Goal: Transaction & Acquisition: Register for event/course

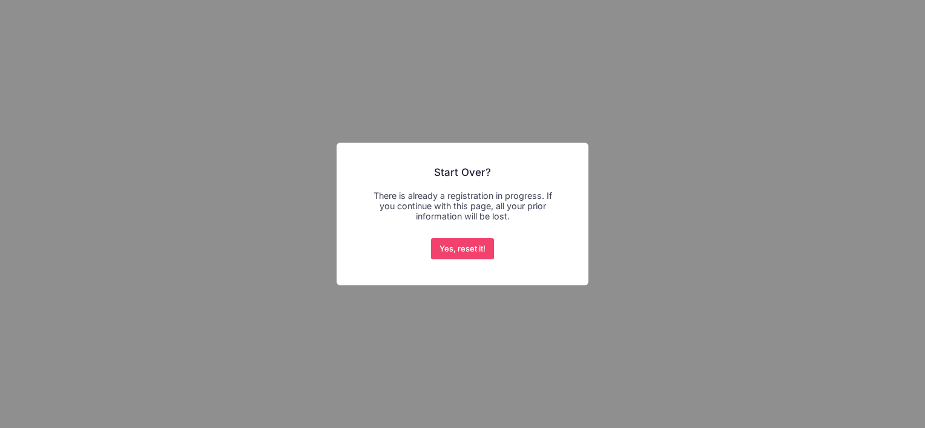
click at [627, 126] on div "× Start Over? There is already a registration in progress. If you continue with…" at bounding box center [462, 214] width 925 height 428
click at [443, 250] on button "Yes, reset it!" at bounding box center [463, 249] width 64 height 22
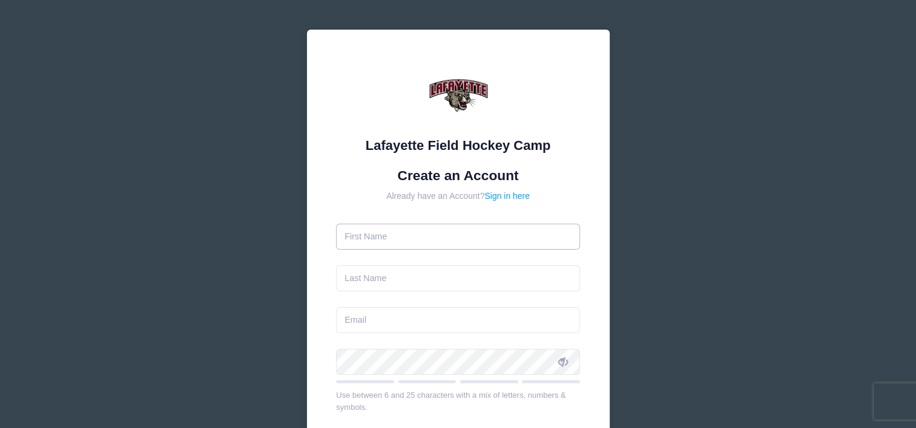
click at [370, 238] on input "text" at bounding box center [458, 237] width 244 height 26
type input "Sophia"
type input "Cohn"
type input "sophiacohn2@gmail.com"
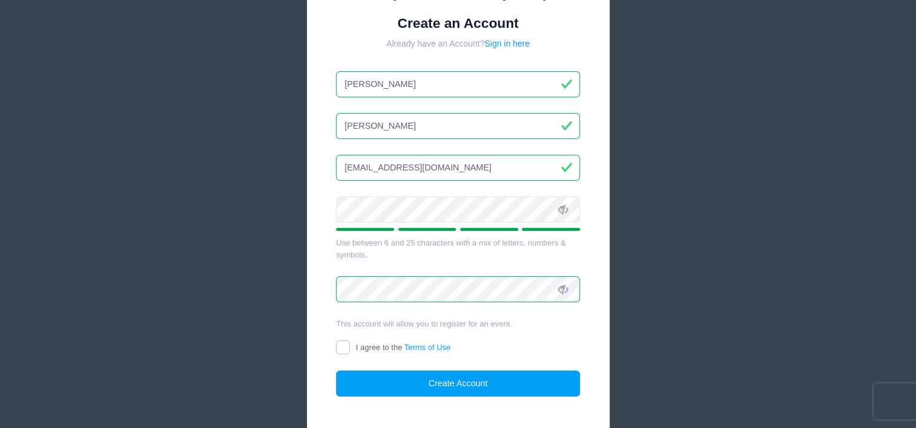
scroll to position [159, 0]
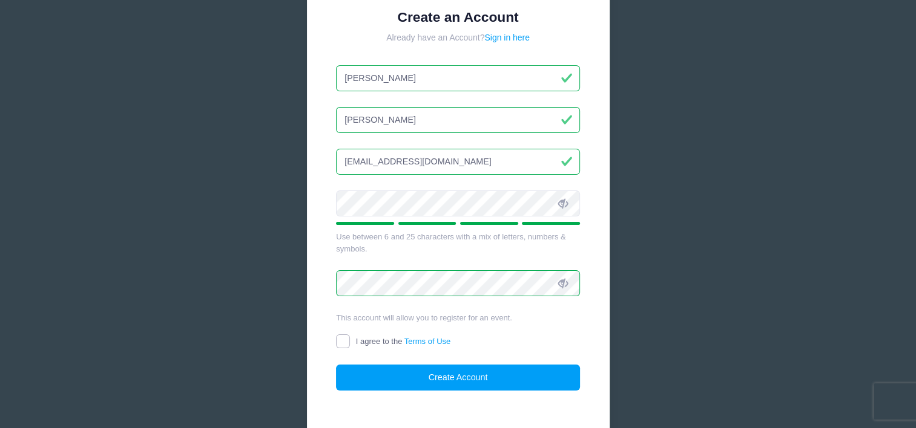
click at [343, 339] on input "I agree to the Terms of Use" at bounding box center [343, 342] width 14 height 14
checkbox input "true"
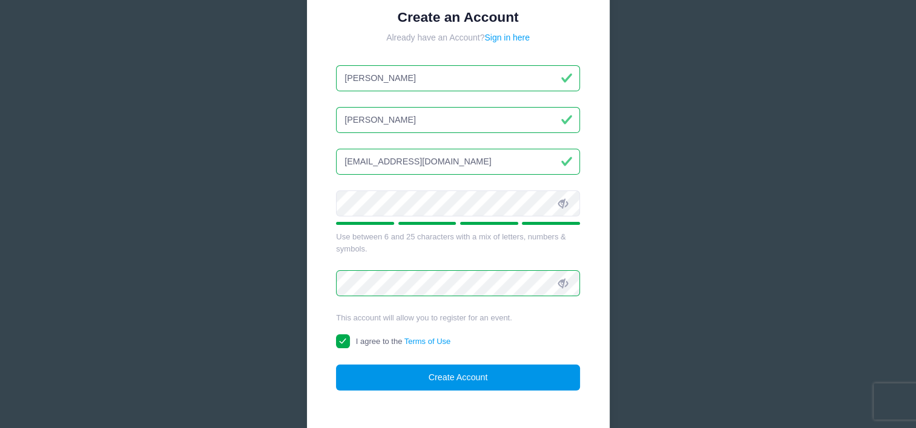
click at [427, 378] on button "Create Account" at bounding box center [458, 378] width 244 height 26
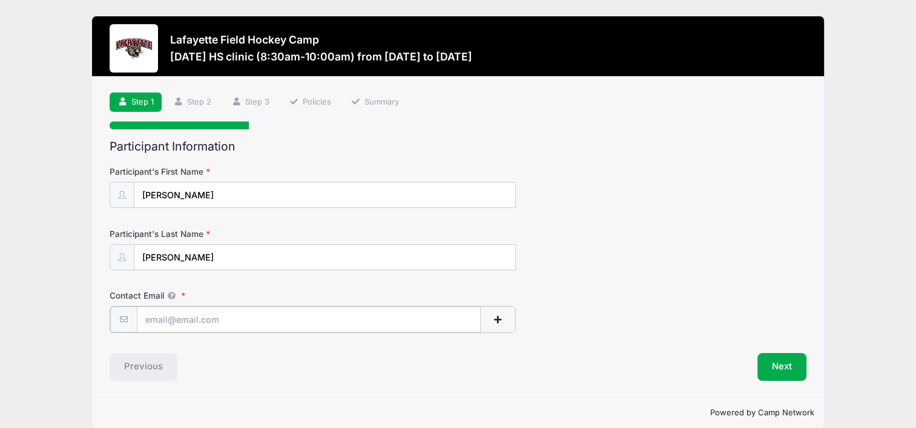
click at [184, 314] on input "Contact Email" at bounding box center [309, 320] width 344 height 26
type input "[EMAIL_ADDRESS][DOMAIN_NAME]"
click at [768, 362] on button "Next" at bounding box center [781, 366] width 49 height 28
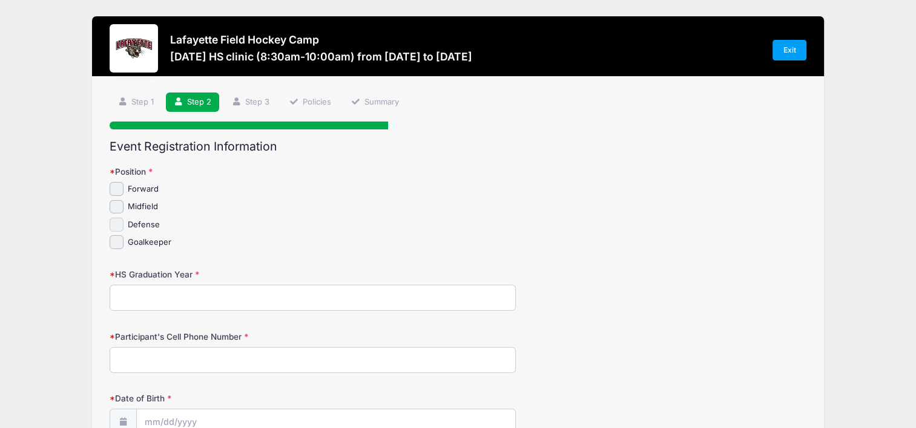
click at [117, 223] on input "Defense" at bounding box center [117, 225] width 14 height 14
checkbox input "true"
click at [126, 293] on input "HS Graduation Year" at bounding box center [313, 298] width 406 height 26
type input "2028"
click at [125, 355] on input "Participant's Cell Phone Number" at bounding box center [313, 360] width 406 height 26
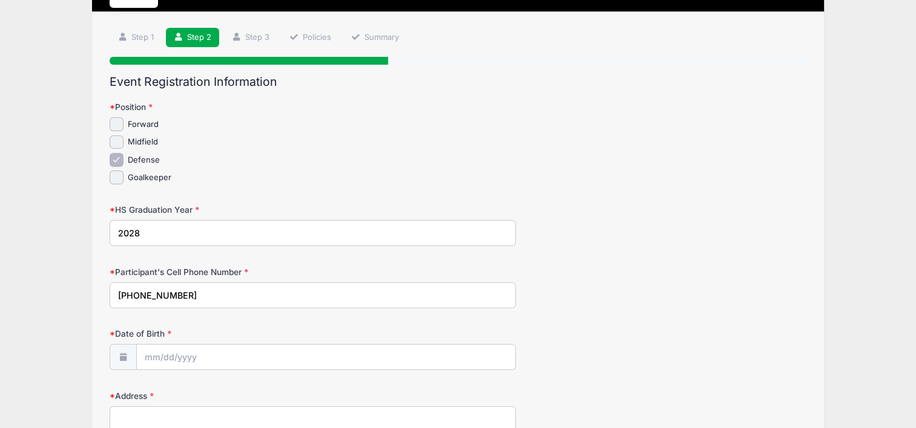
scroll to position [65, 0]
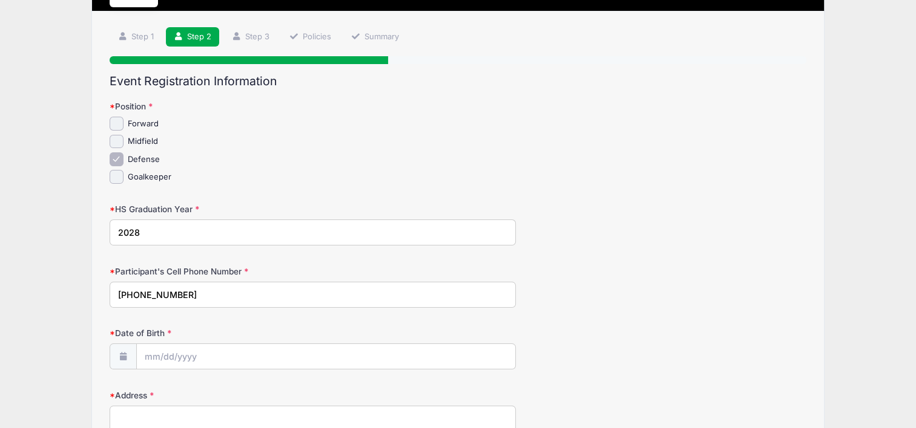
type input "609-969-8251"
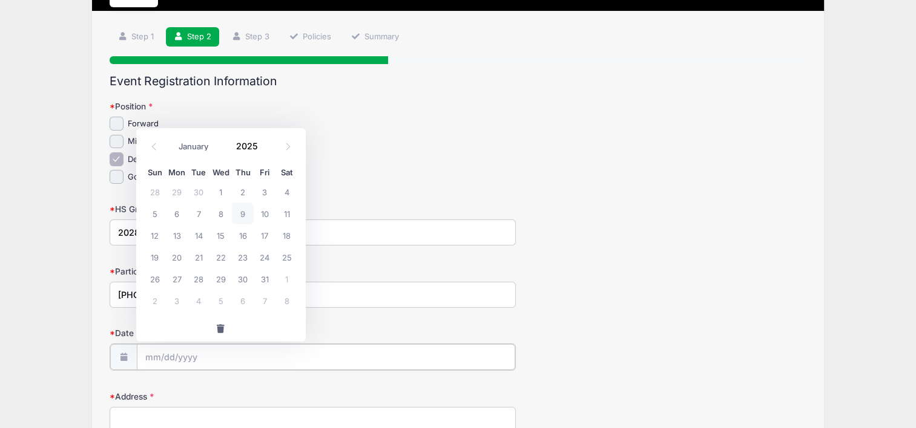
click at [142, 352] on input "Date of Birth" at bounding box center [326, 357] width 379 height 26
click at [198, 150] on select "January February March April May June July August September October November De…" at bounding box center [199, 147] width 54 height 16
select select "10"
click at [172, 139] on select "January February March April May June July August September October November De…" at bounding box center [199, 147] width 54 height 16
click at [254, 151] on input "2025" at bounding box center [249, 146] width 39 height 18
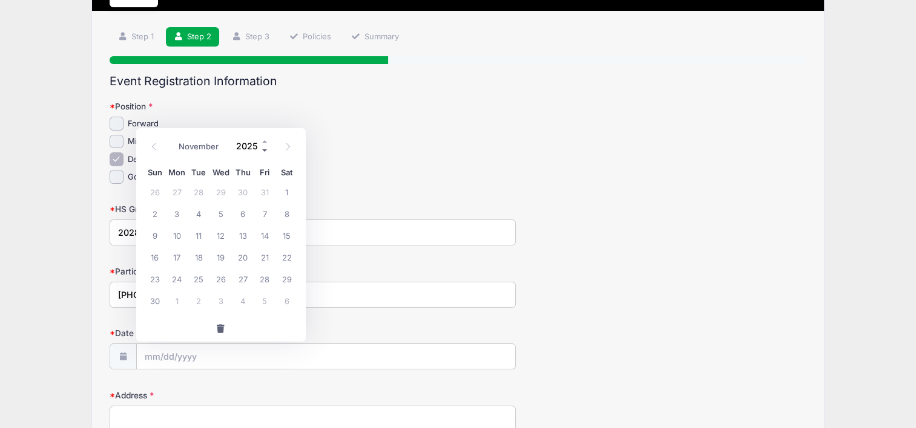
click at [263, 151] on span at bounding box center [265, 150] width 8 height 9
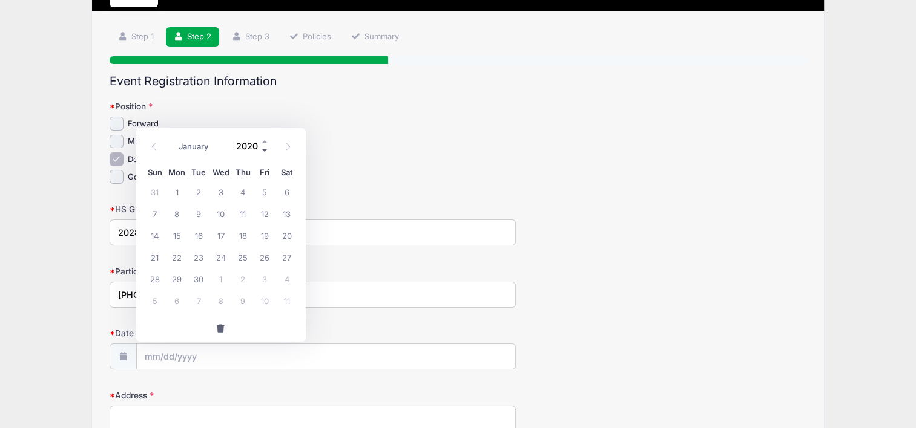
click at [263, 151] on span at bounding box center [265, 150] width 8 height 9
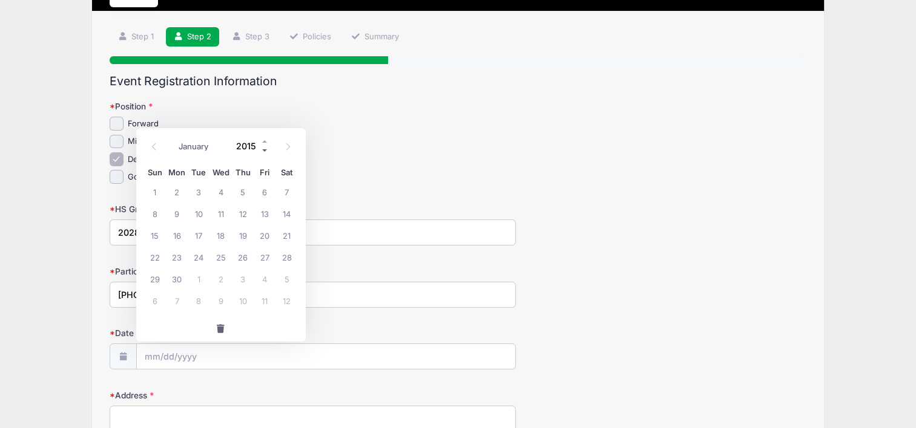
click at [263, 151] on span at bounding box center [265, 150] width 8 height 9
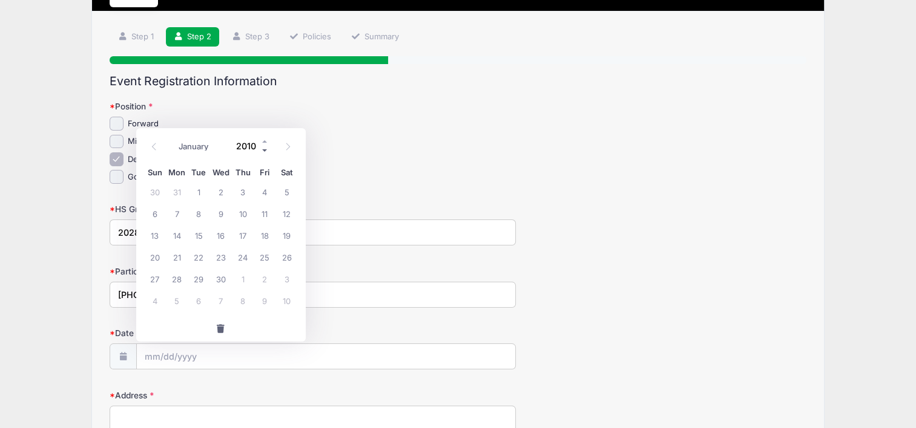
click at [263, 151] on span at bounding box center [265, 150] width 8 height 9
click at [263, 142] on span at bounding box center [265, 141] width 8 height 9
type input "2009"
click at [157, 185] on span "1" at bounding box center [155, 192] width 22 height 22
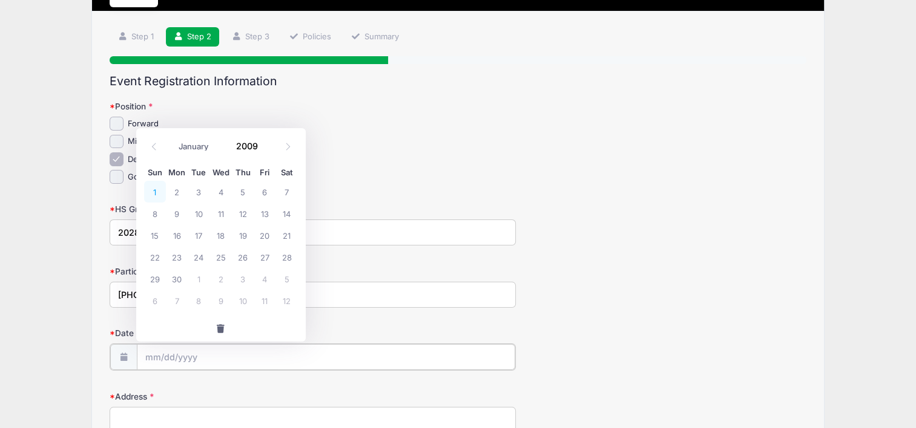
type input "11/01/2009"
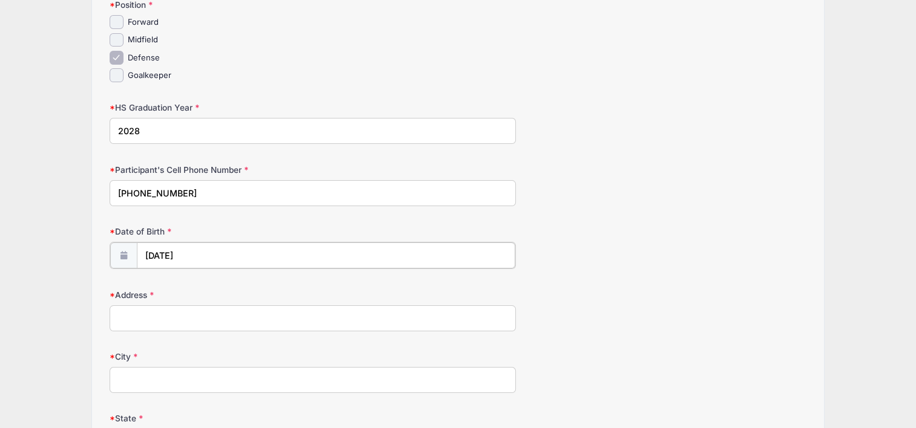
scroll to position [198, 0]
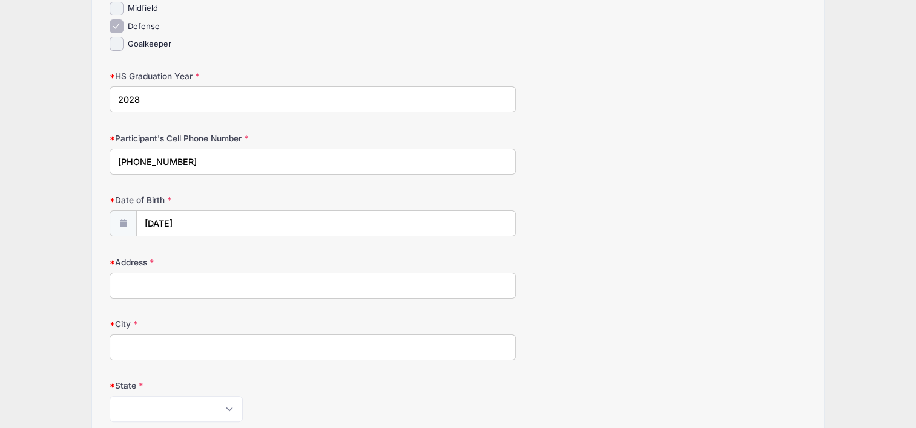
click at [183, 286] on input "Address" at bounding box center [313, 286] width 406 height 26
type input "11 Georgian Court"
type input "Marlton"
select select "NJ"
type input "08053"
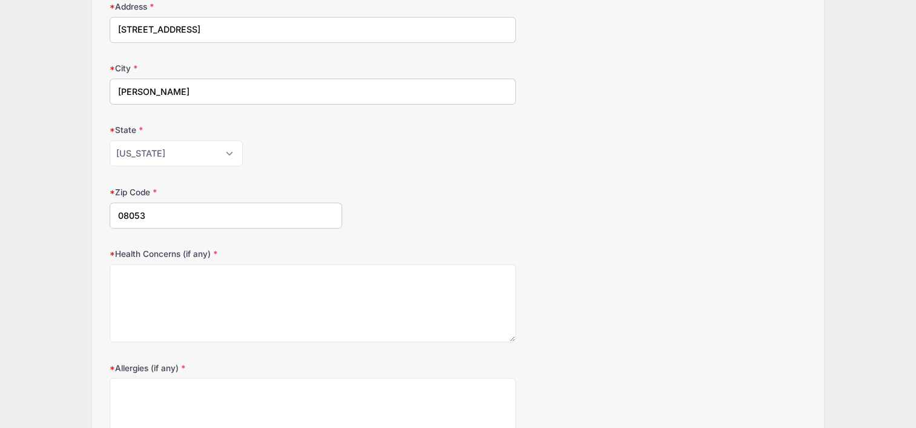
scroll to position [455, 0]
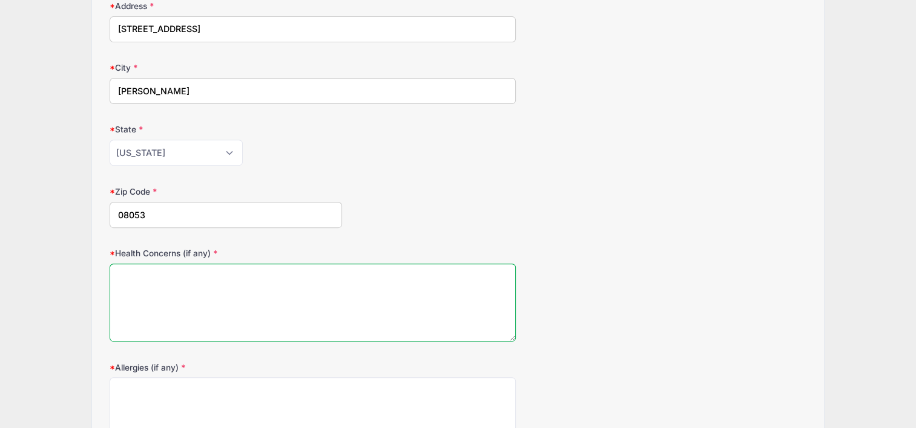
click at [179, 283] on textarea "Health Concerns (if any)" at bounding box center [313, 303] width 406 height 78
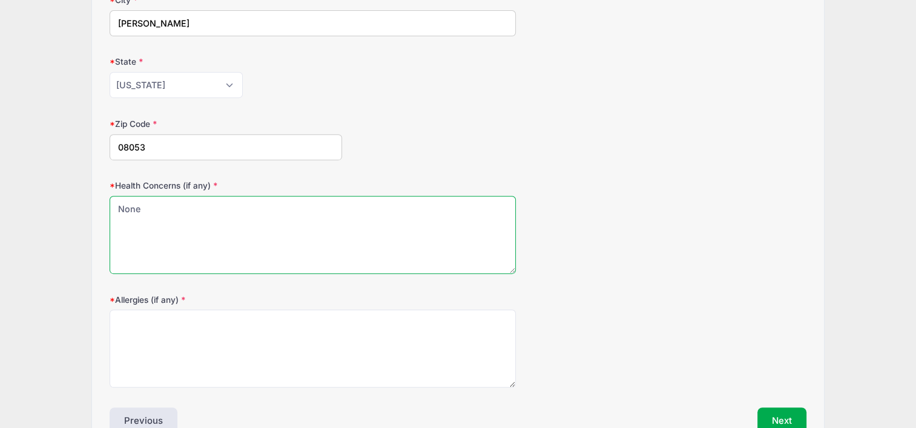
scroll to position [524, 0]
type textarea "None"
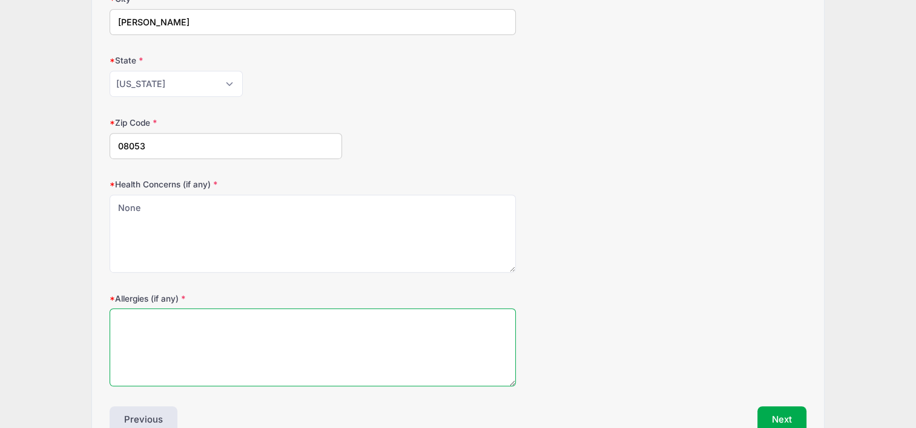
click at [157, 325] on textarea "Allergies (if any)" at bounding box center [313, 348] width 406 height 78
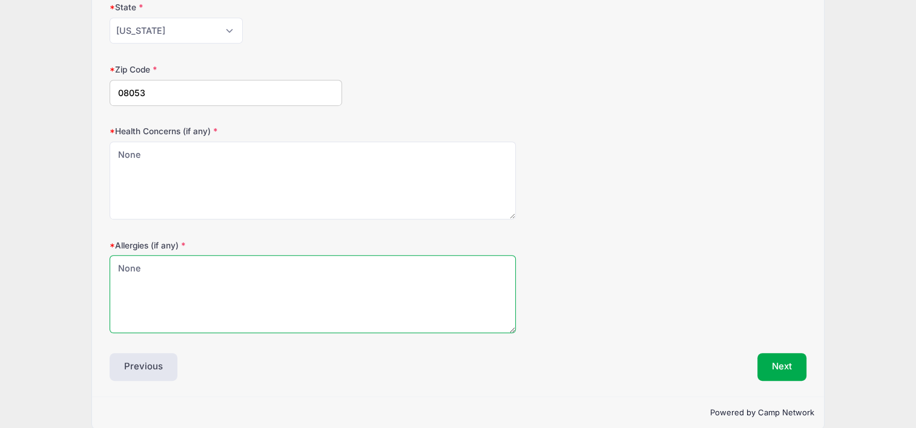
scroll to position [578, 0]
type textarea "None"
click at [773, 359] on button "Next" at bounding box center [781, 366] width 49 height 28
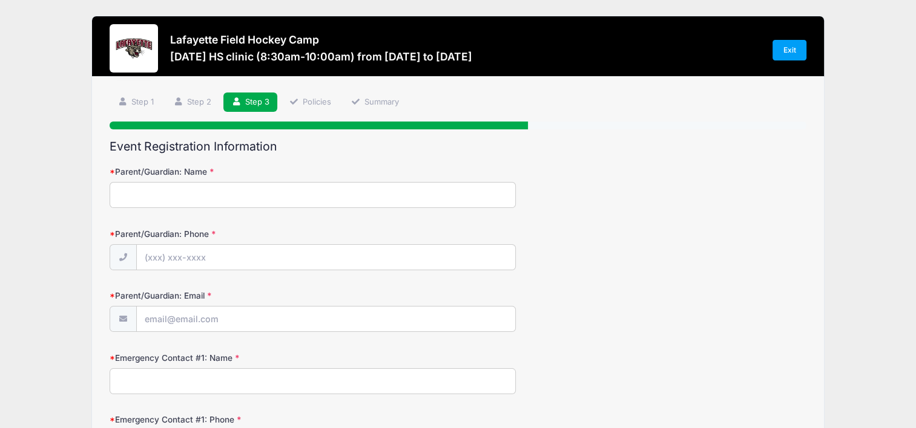
scroll to position [0, 0]
click at [165, 189] on input "Parent/Guardian: Name" at bounding box center [313, 195] width 406 height 26
type input "Russell Cohn"
click at [148, 258] on input "Parent/Guardian: Phone" at bounding box center [326, 258] width 379 height 26
type input "(609) 760-8514"
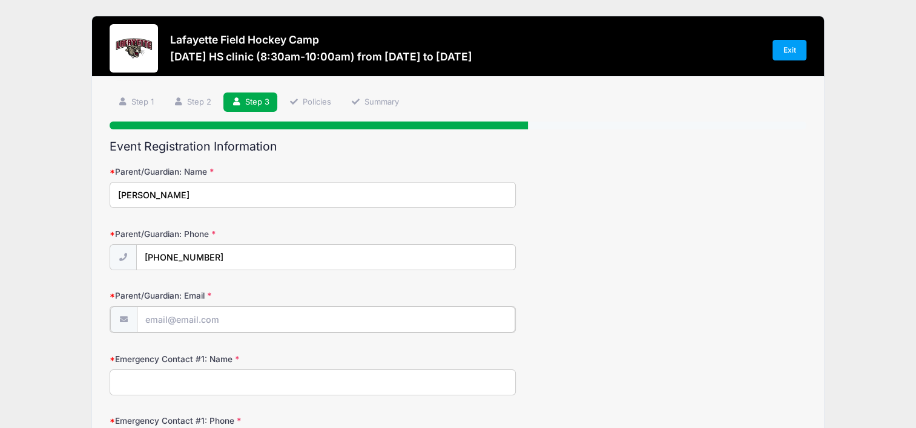
click at [139, 315] on input "Parent/Guardian: Email" at bounding box center [326, 320] width 379 height 26
type input "arscohn@gmail.com"
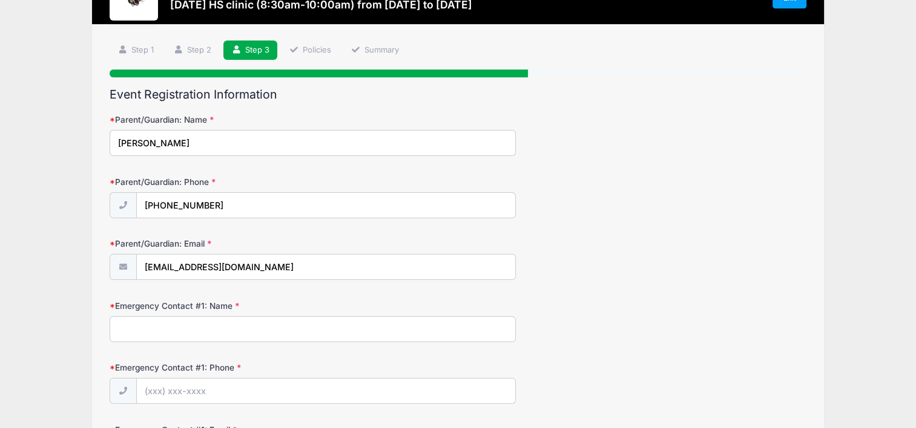
click at [154, 326] on input "Emergency Contact #1: Name" at bounding box center [313, 329] width 406 height 26
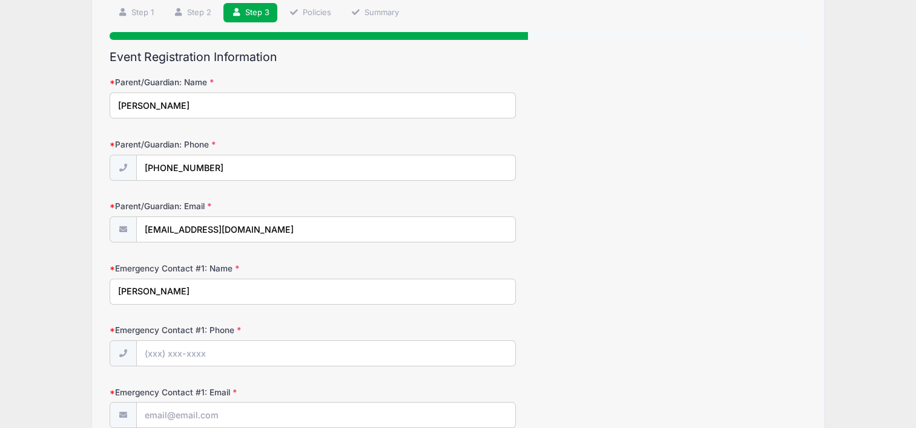
scroll to position [91, 0]
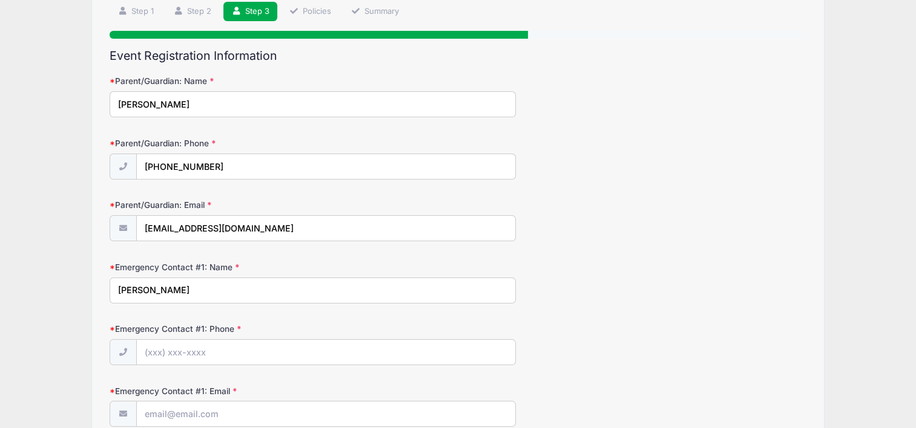
type input "Amy Cohn"
click at [154, 353] on input "Emergency Contact #1: Phone" at bounding box center [326, 353] width 379 height 26
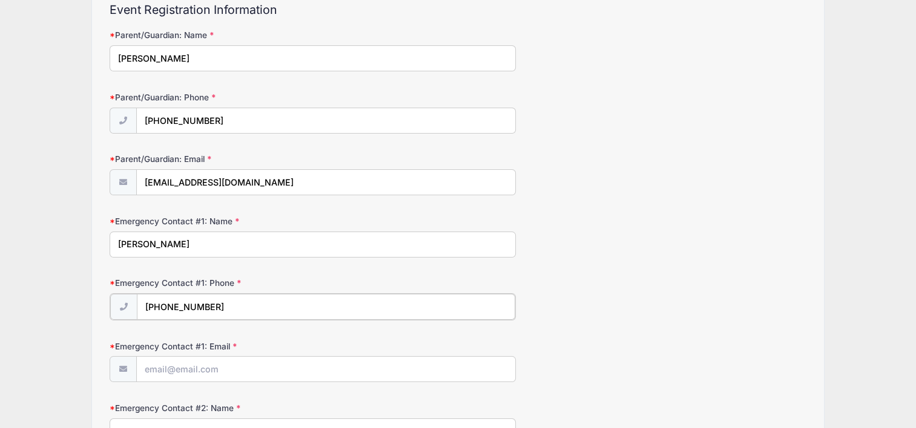
scroll to position [149, 0]
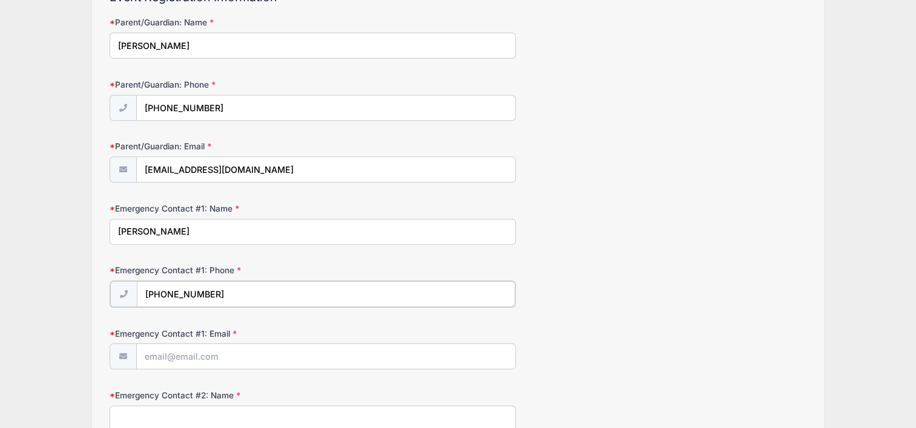
type input "(609) 760-8086"
click at [149, 353] on input "Emergency Contact #1: Email" at bounding box center [326, 356] width 379 height 26
type input "arscohn@gmail.com"
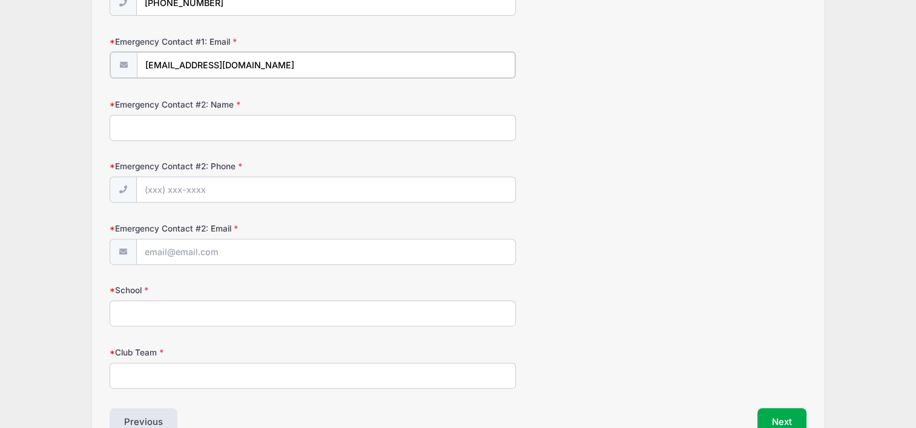
scroll to position [443, 0]
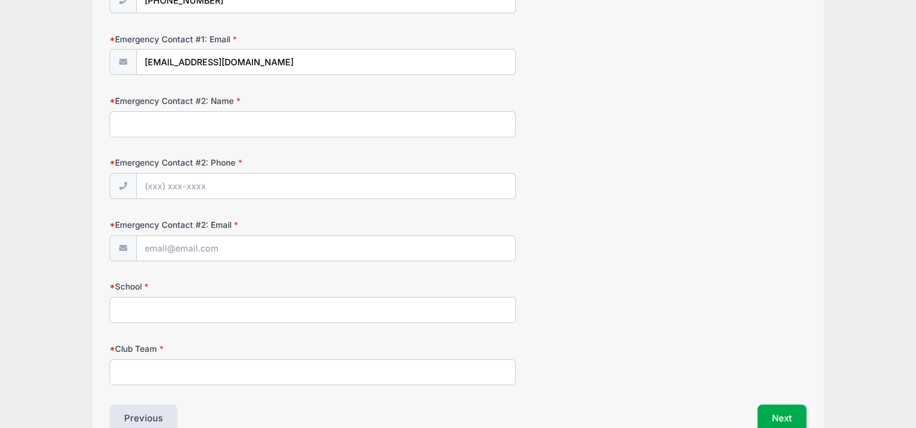
click at [169, 310] on input "School" at bounding box center [313, 310] width 406 height 26
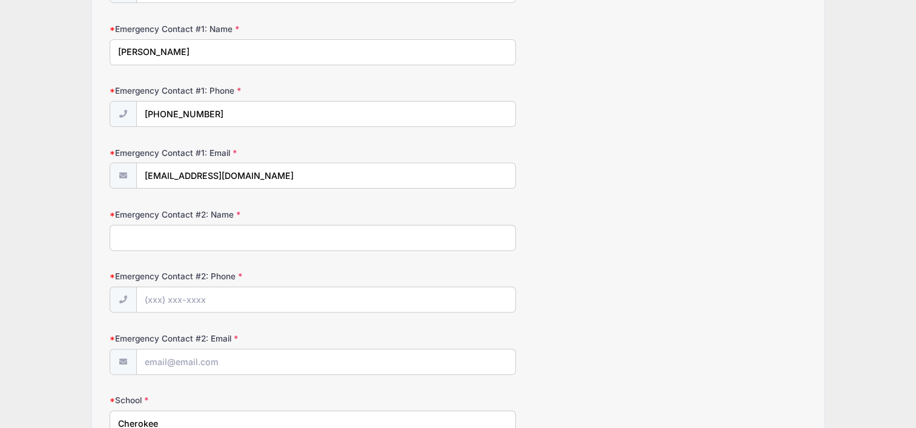
scroll to position [327, 0]
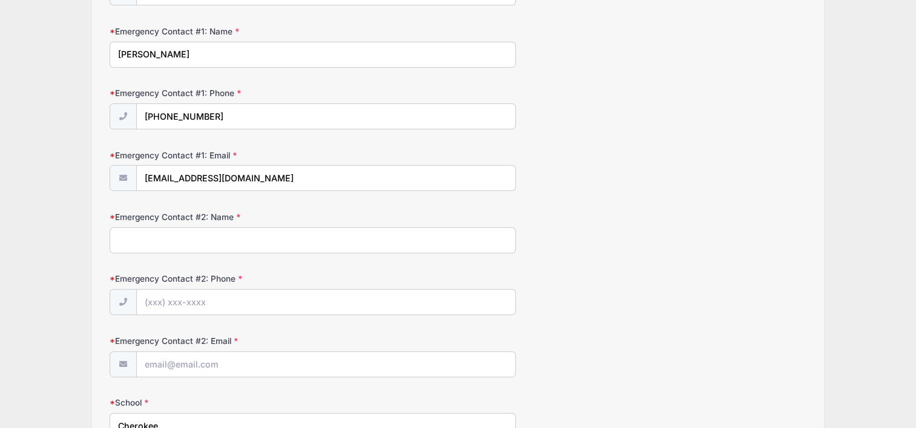
type input "Cherokee"
click at [147, 234] on input "Emergency Contact #2: Name" at bounding box center [313, 241] width 406 height 26
type input "Russell Cohn"
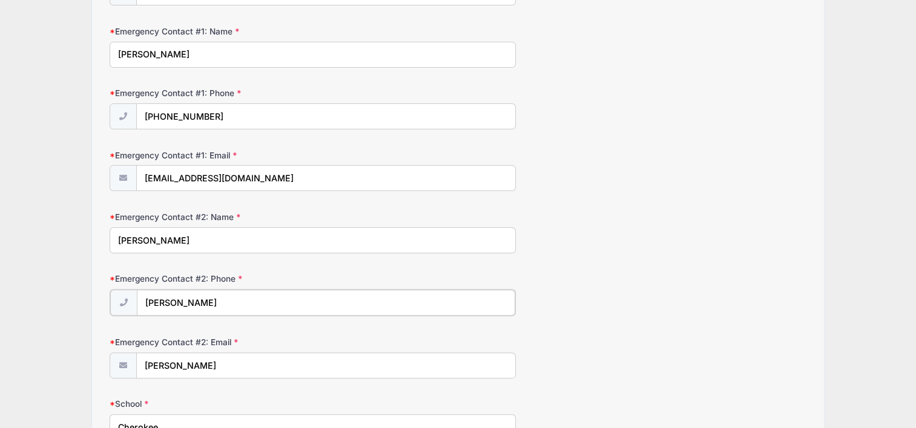
click at [202, 298] on input "Russell Cohn" at bounding box center [326, 303] width 379 height 26
type input "R"
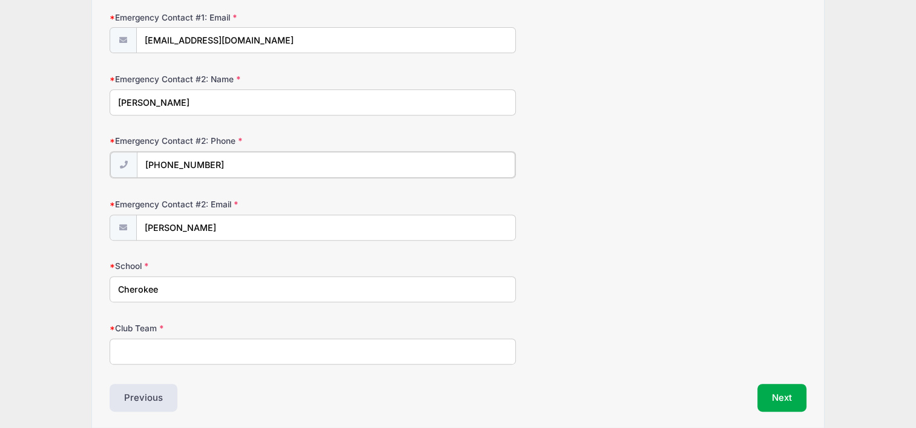
scroll to position [474, 0]
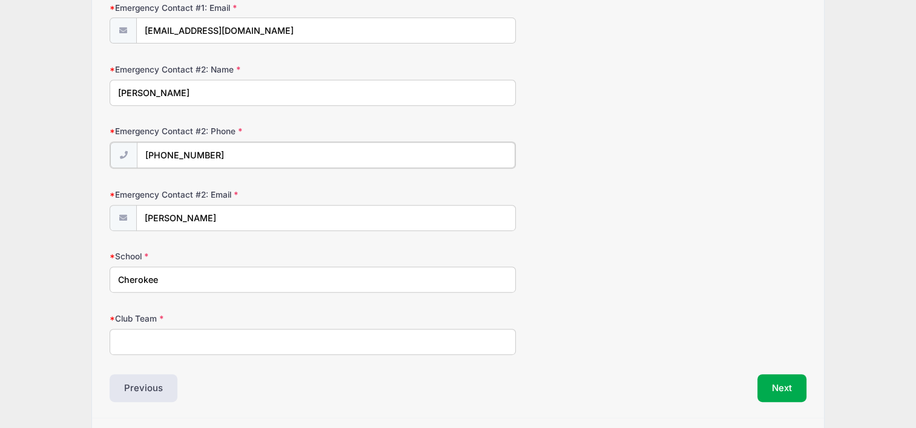
type input "(609) 760-8514"
click at [150, 338] on input "Club Team" at bounding box center [313, 341] width 406 height 26
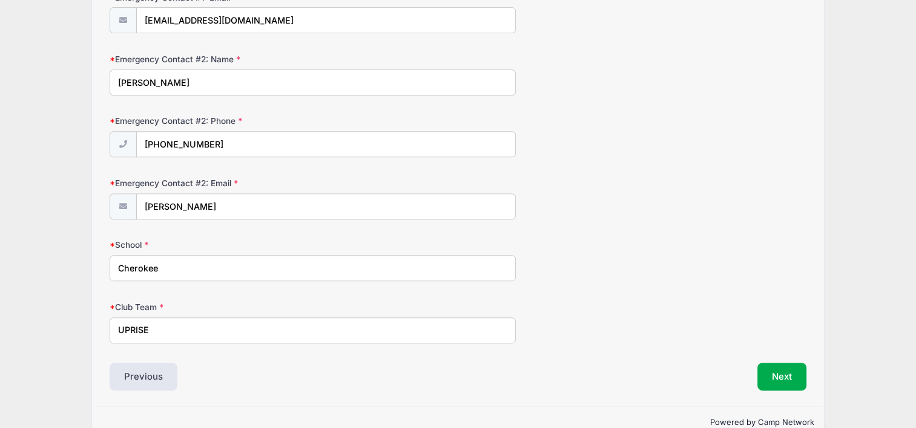
scroll to position [508, 0]
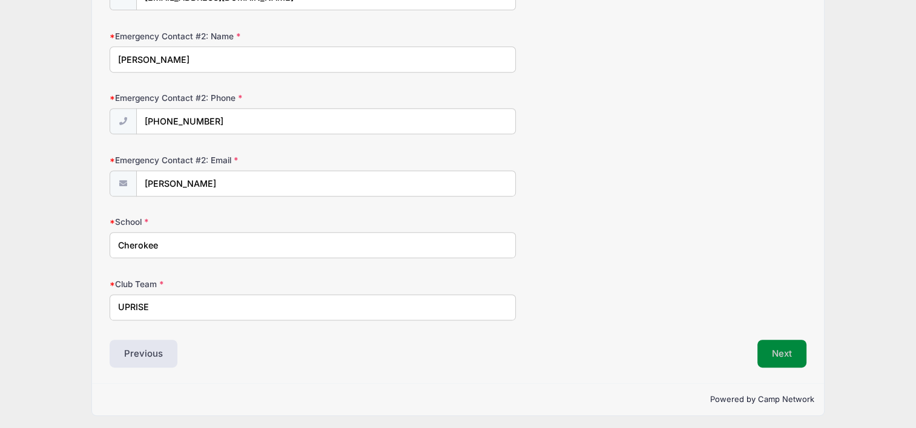
type input "UPRISE"
click at [765, 352] on button "Next" at bounding box center [781, 354] width 49 height 28
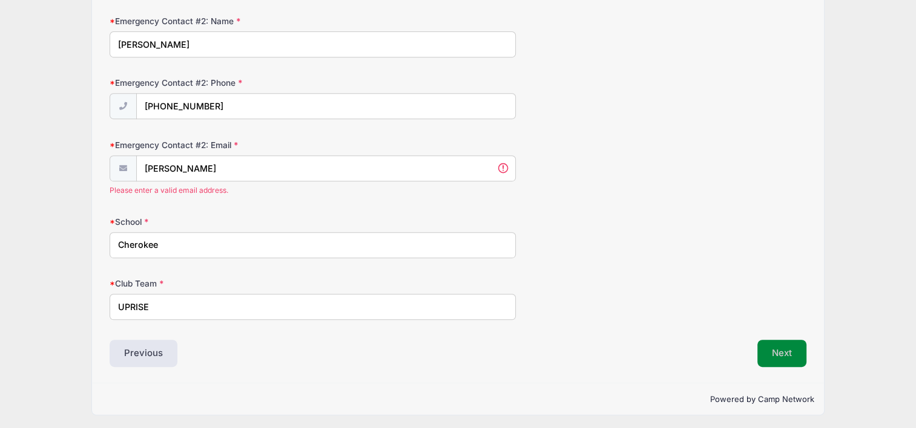
scroll to position [0, 0]
click at [208, 163] on input "Russell Cohn" at bounding box center [326, 169] width 379 height 26
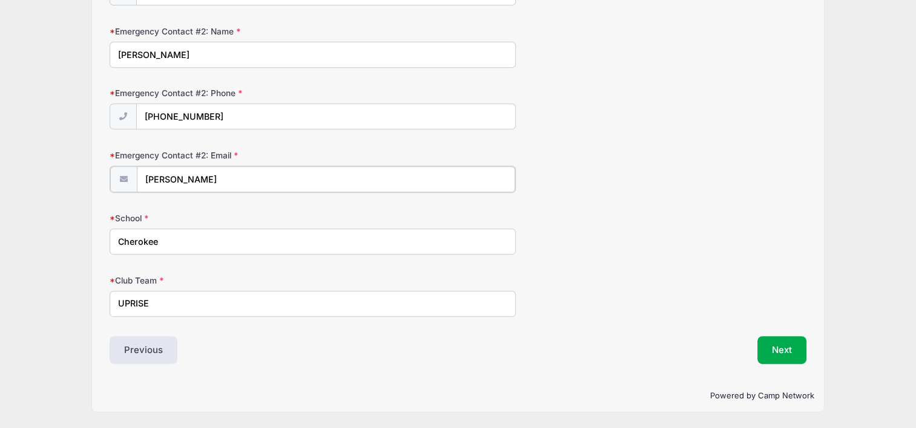
scroll to position [508, 0]
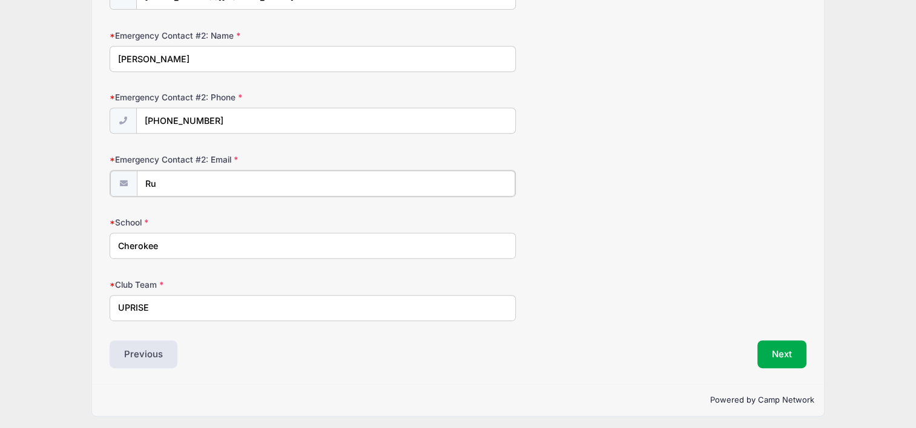
type input "R"
type input "arscohn@gmail.com"
click at [772, 346] on button "Next" at bounding box center [781, 354] width 49 height 28
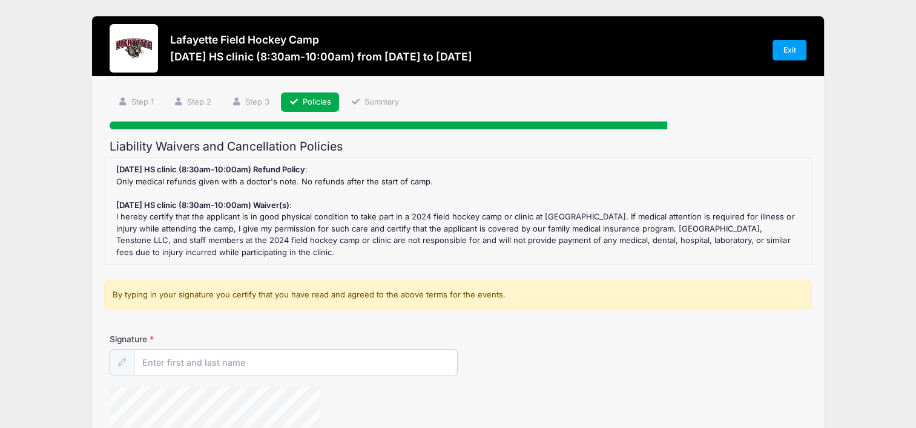
scroll to position [0, 0]
click at [183, 361] on input "Signature" at bounding box center [295, 363] width 323 height 26
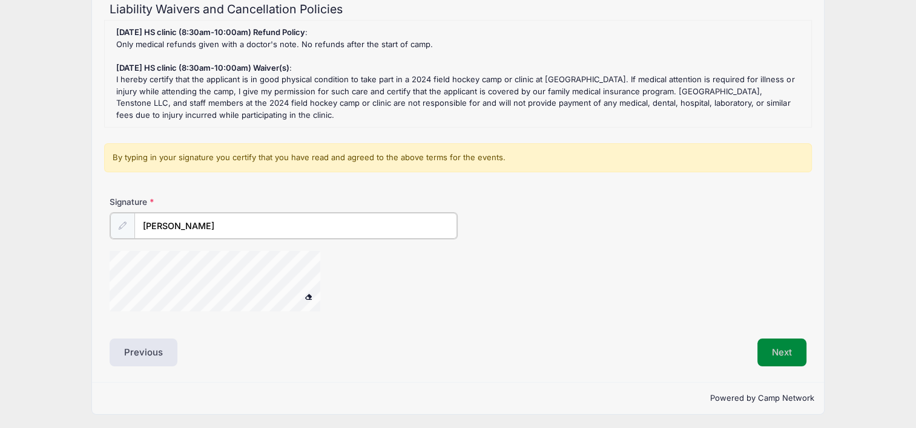
type input "Russell Cohn"
click at [769, 344] on button "Next" at bounding box center [781, 353] width 49 height 28
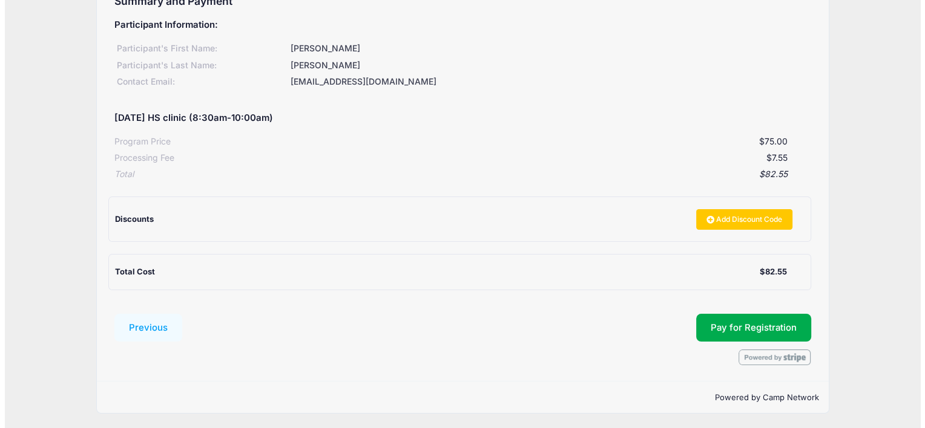
scroll to position [145, 0]
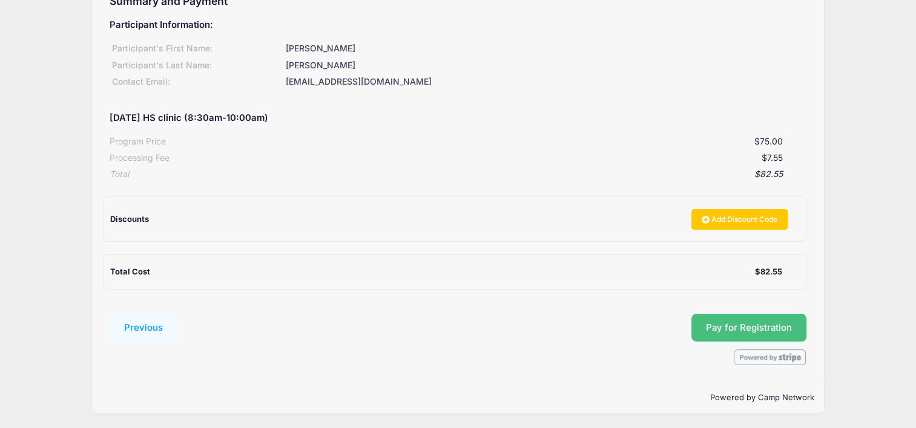
click at [708, 323] on button "Pay for Registration" at bounding box center [748, 328] width 115 height 28
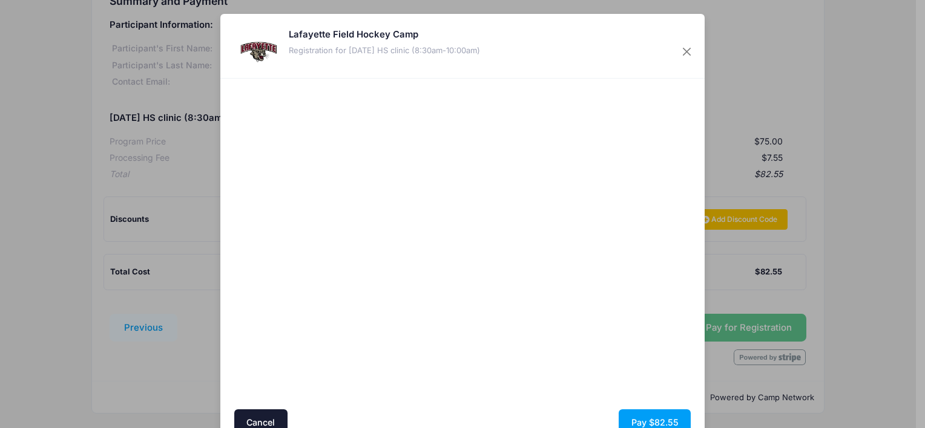
click at [225, 235] on div "Cancel Pay $82.55" at bounding box center [462, 276] width 484 height 395
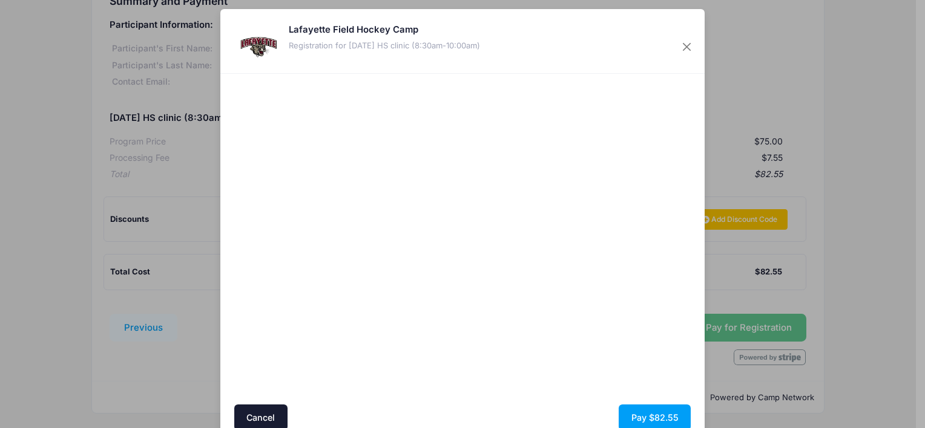
scroll to position [0, 0]
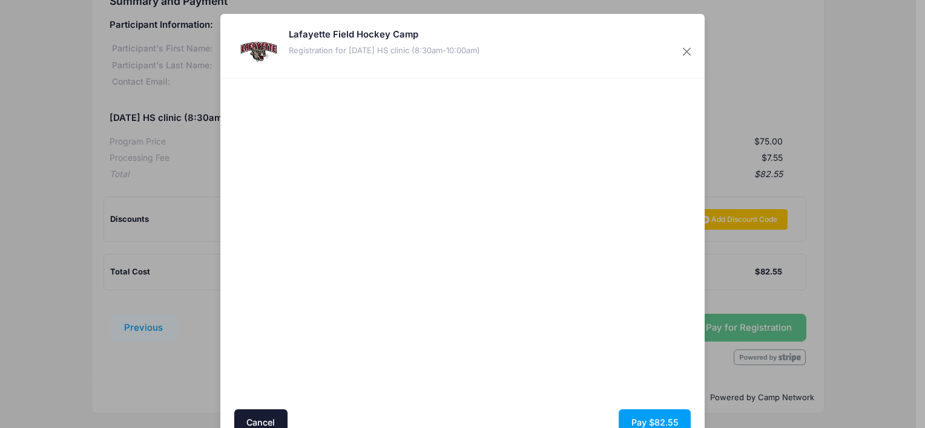
click at [499, 295] on div at bounding box center [579, 244] width 223 height 319
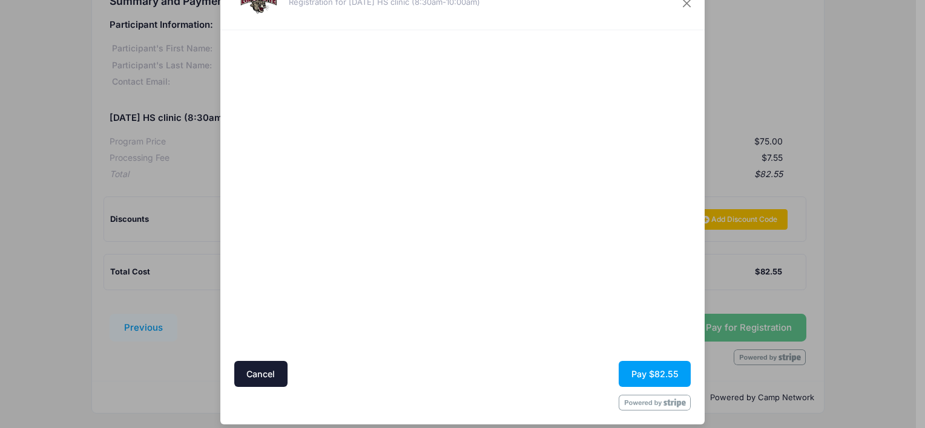
scroll to position [58, 0]
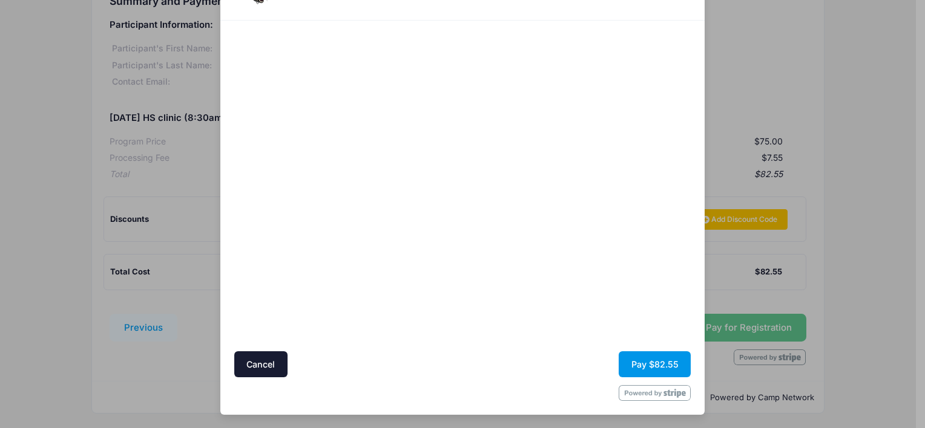
click at [630, 359] on button "Pay $82.55" at bounding box center [654, 365] width 72 height 26
